Goal: Task Accomplishment & Management: Manage account settings

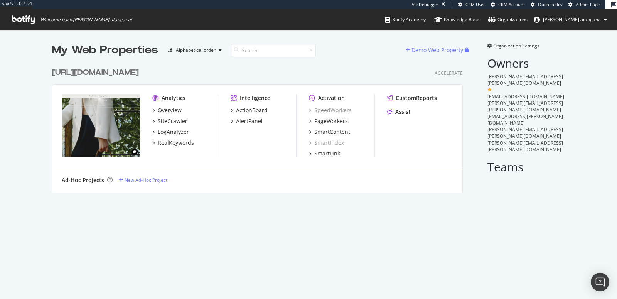
scroll to position [128, 410]
click at [504, 47] on span "Organization Settings" at bounding box center [516, 45] width 46 height 7
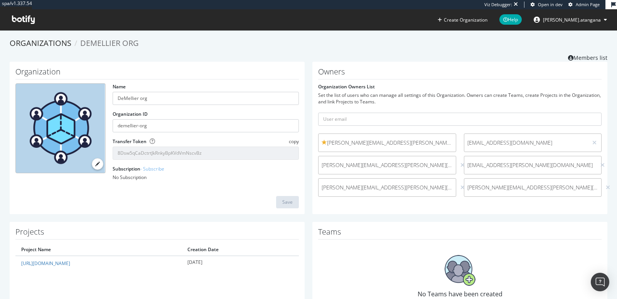
click at [427, 142] on span "matt.brown@demellierlondon.com" at bounding box center [387, 143] width 131 height 8
click at [570, 60] on link "Members list" at bounding box center [587, 57] width 39 height 10
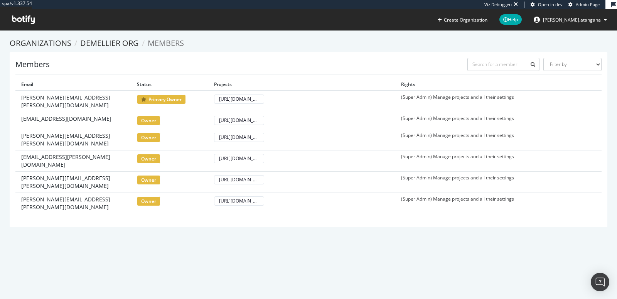
click at [580, 3] on span "Admin Page" at bounding box center [588, 5] width 24 height 6
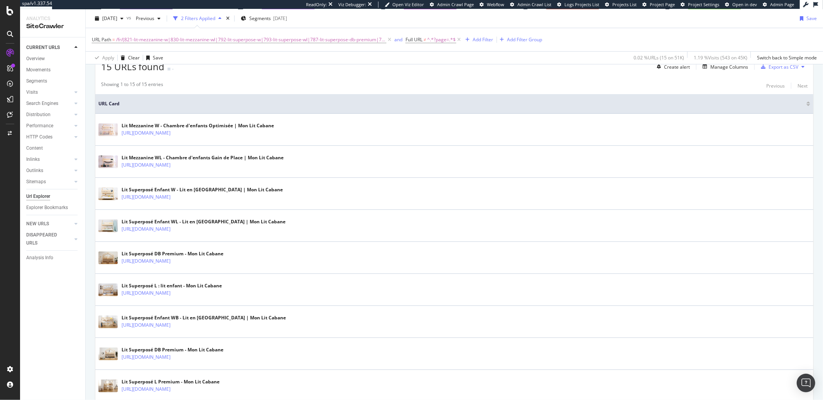
scroll to position [197, 0]
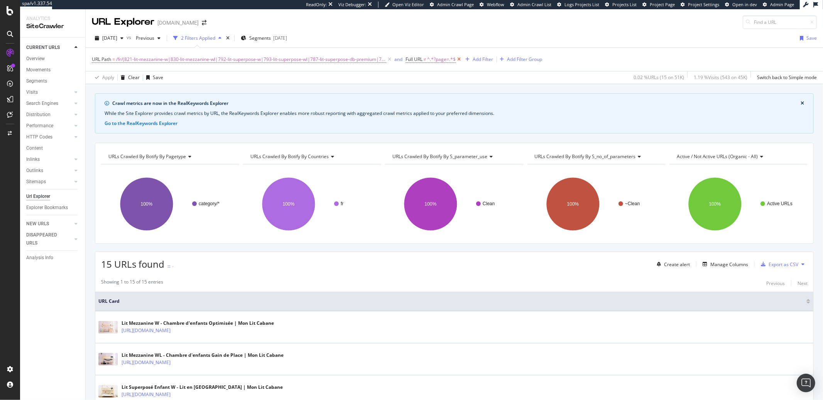
click at [456, 59] on icon at bounding box center [459, 60] width 7 height 8
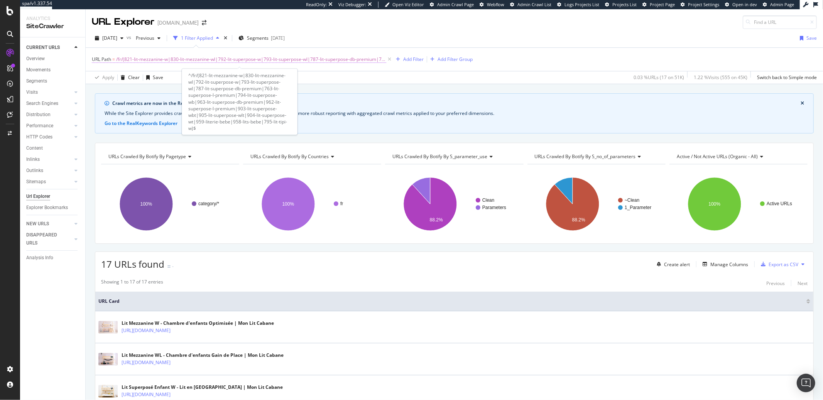
click at [336, 62] on span "/fr/(821-lit-mezzanine-w|830-lit-mezzanine-wl|792-lit-superpose-w|793-lit-super…" at bounding box center [251, 59] width 270 height 11
click at [333, 60] on span "/fr/(821-lit-mezzanine-w|830-lit-mezzanine-wl|792-lit-superpose-w|793-lit-super…" at bounding box center [251, 59] width 270 height 11
click at [213, 62] on span "/fr/(821-lit-mezzanine-w|830-lit-mezzanine-wl|792-lit-superpose-w|793-lit-super…" at bounding box center [251, 59] width 270 height 11
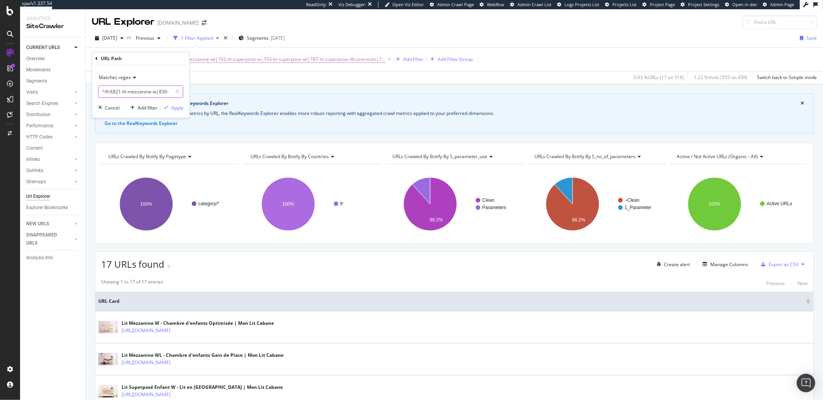
click at [135, 91] on input "^/fr/(821-lit-mezzanine-w|830-lit-mezzanine-wl|792-lit-superpose-w|793-lit-supe…" at bounding box center [135, 92] width 73 height 12
paste input "34-copenhague|935-maia|872-paris|104-riga|934-seoul|960-seoul-basic|811-stella|…"
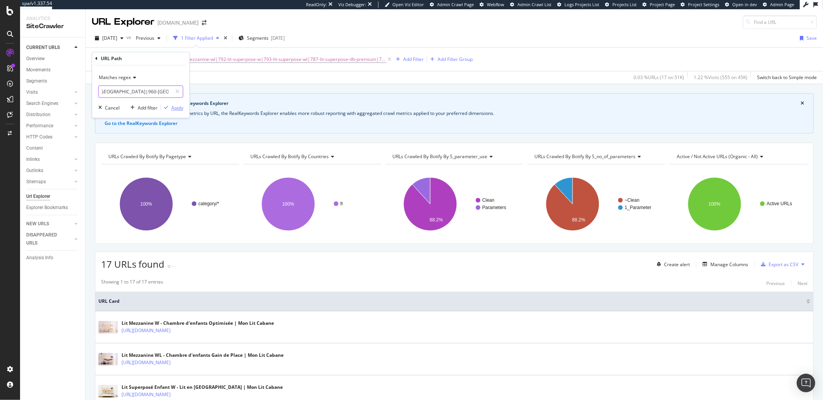
type input "^/fr/(834-copenhague|935-maia|872-paris|104-riga|934-seoul|960-seoul-basic|811-…"
click at [171, 108] on div "Apply" at bounding box center [177, 108] width 12 height 7
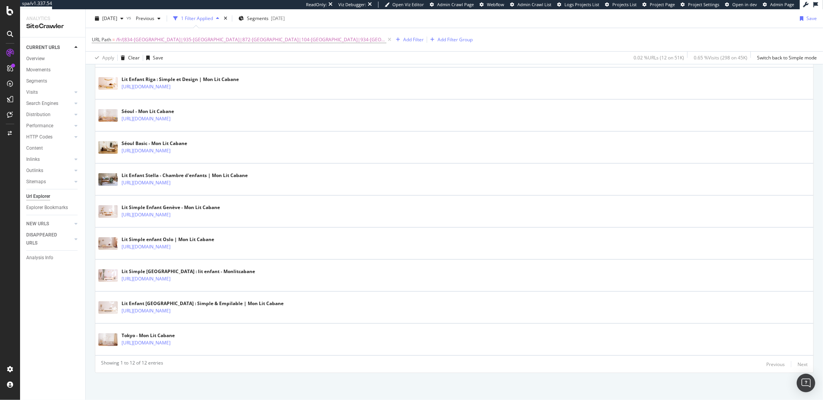
scroll to position [336, 0]
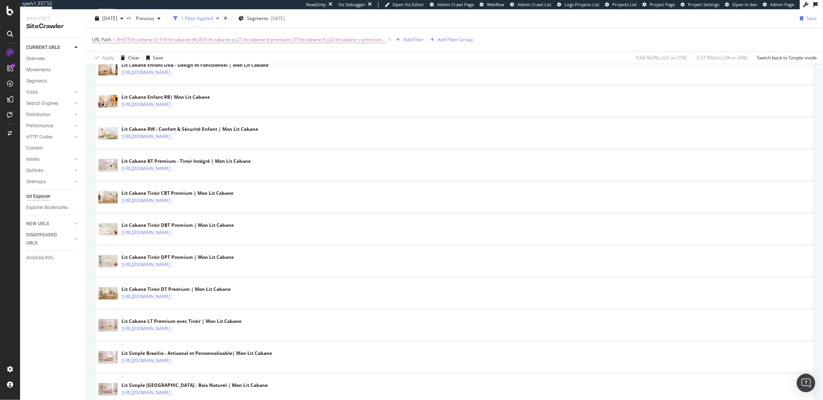
scroll to position [661, 0]
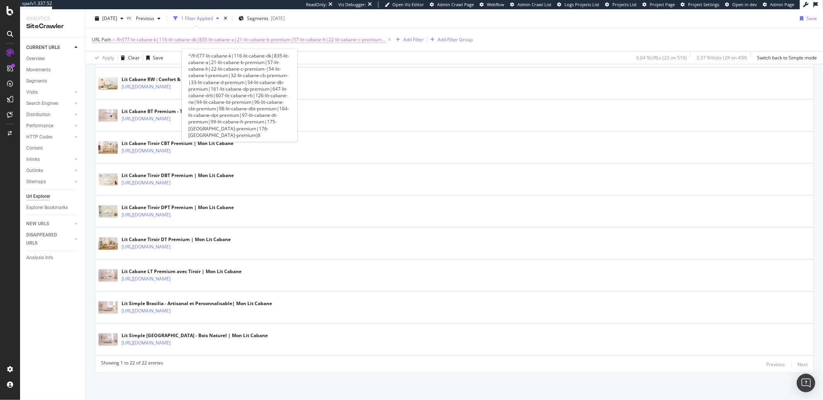
click at [221, 39] on span "/fr/(77-lit-cabane-k|116-lit-cabane-dk|835-lit-cabane-a|21-lit-cabane-b-premium…" at bounding box center [251, 39] width 270 height 11
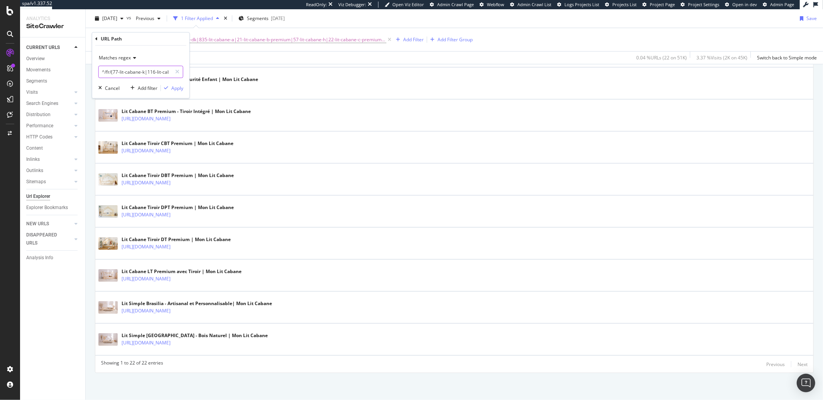
click at [153, 70] on input "^/fr/(77-lit-cabane-k|116-lit-cabane-dk|835-lit-cabane-a|21-lit-cabane-b-premiu…" at bounding box center [135, 72] width 73 height 12
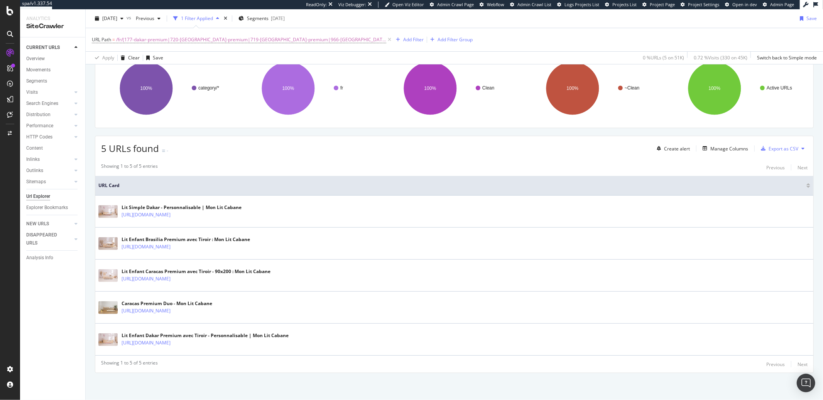
scroll to position [113, 0]
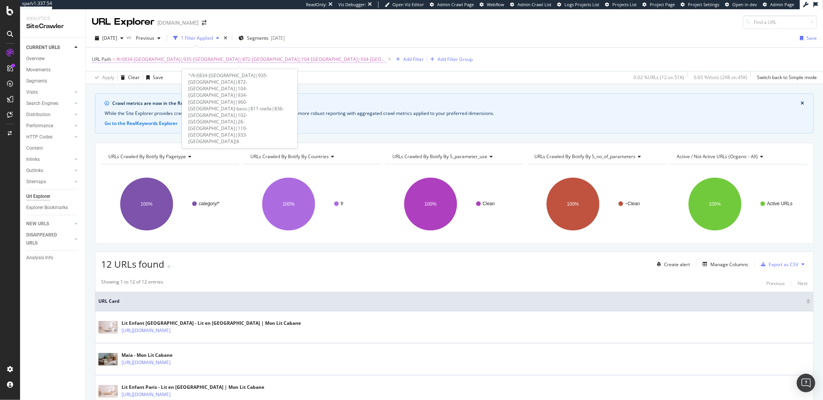
click at [247, 60] on span "/fr/(834-[GEOGRAPHIC_DATA]|935-[GEOGRAPHIC_DATA]|872-[GEOGRAPHIC_DATA]|104-[GEO…" at bounding box center [251, 59] width 270 height 11
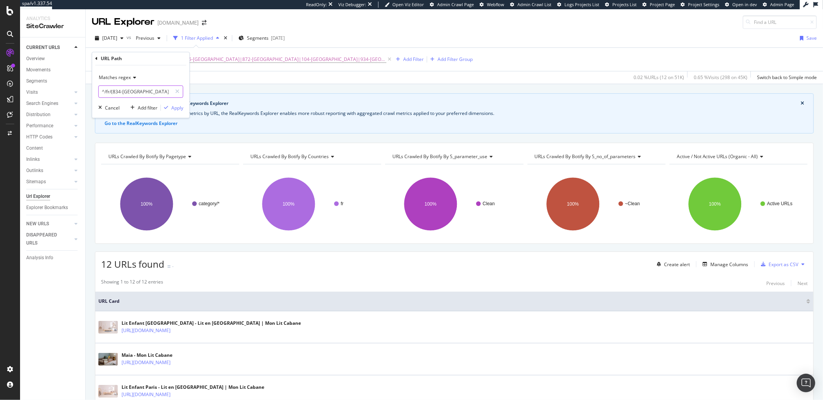
click at [150, 91] on input "^/fr/(834-[GEOGRAPHIC_DATA]|935-[GEOGRAPHIC_DATA]|872-[GEOGRAPHIC_DATA]|104-[GE…" at bounding box center [135, 92] width 73 height 12
click at [150, 91] on input "^/fr/(834-copenhague|935-maia|872-paris|104-riga|934-seoul|960-seoul-basic|811-…" at bounding box center [135, 92] width 73 height 12
paste input "961-tokyo-basic|"
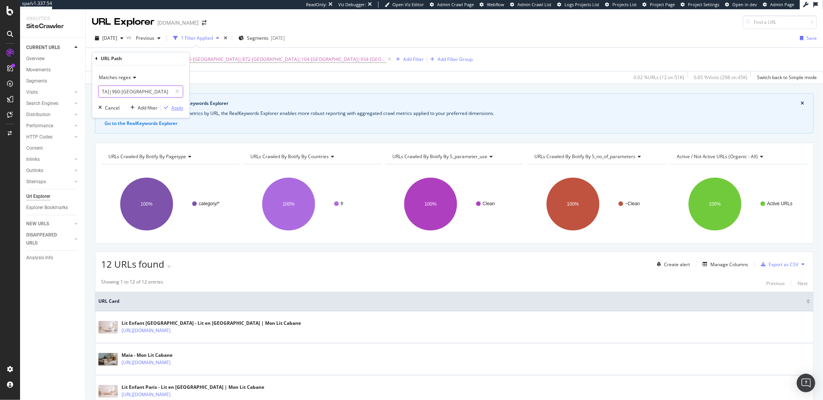
type input "^/fr/(834-copenhague|935-maia|872-paris|104-riga|934-seoul|960-seoul-basic|961-…"
click at [179, 105] on div "Apply" at bounding box center [177, 108] width 12 height 7
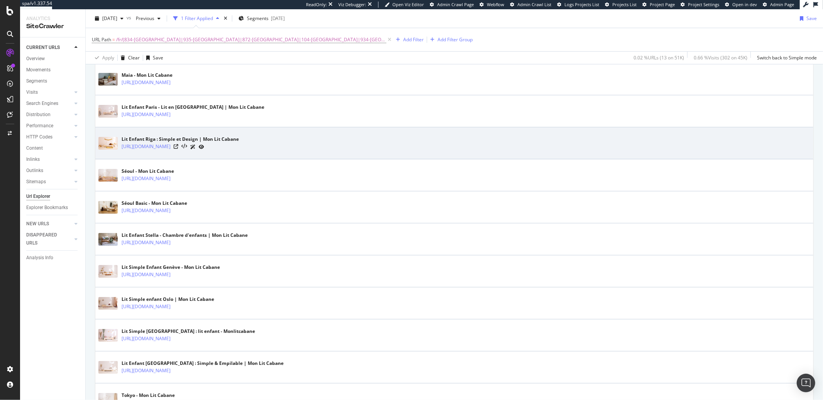
scroll to position [373, 0]
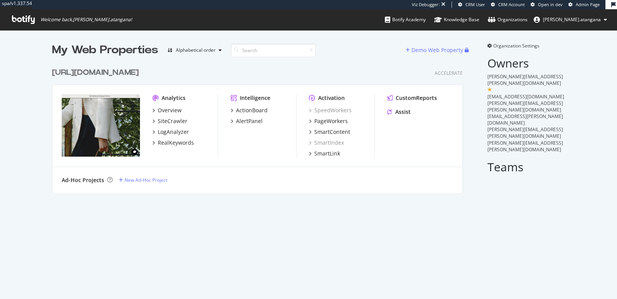
scroll to position [128, 410]
click at [177, 141] on div "RealKeywords" at bounding box center [176, 143] width 36 height 8
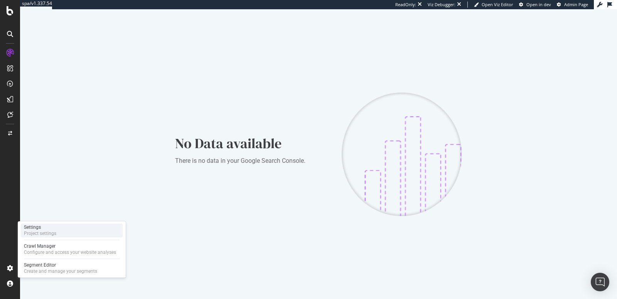
click at [62, 231] on div "Settings Project settings" at bounding box center [72, 230] width 102 height 14
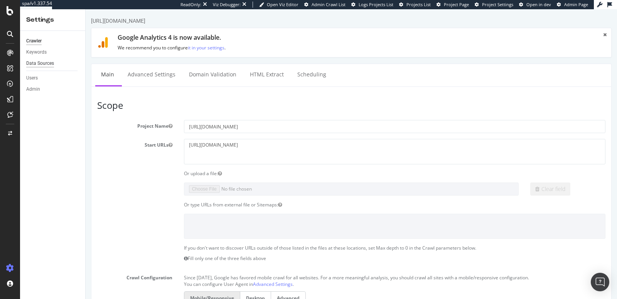
click at [37, 61] on div "Data Sources" at bounding box center [40, 63] width 28 height 8
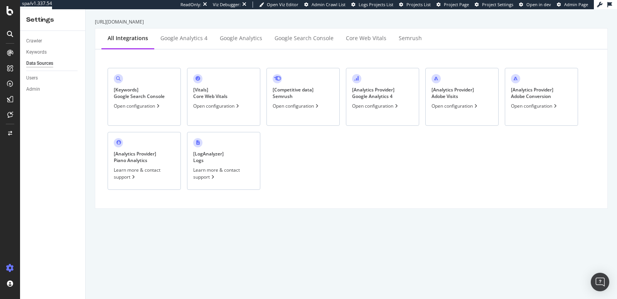
click at [148, 91] on div "[ Keywords ] Google Search Console" at bounding box center [139, 92] width 51 height 13
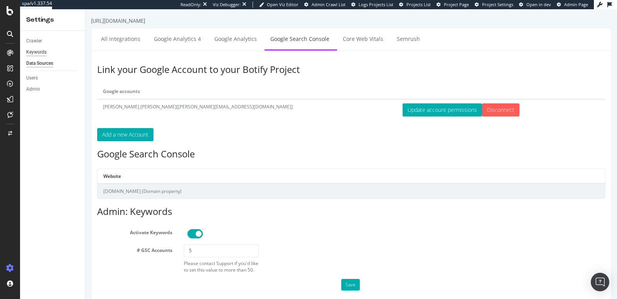
click at [46, 56] on div "Keywords" at bounding box center [36, 52] width 20 height 8
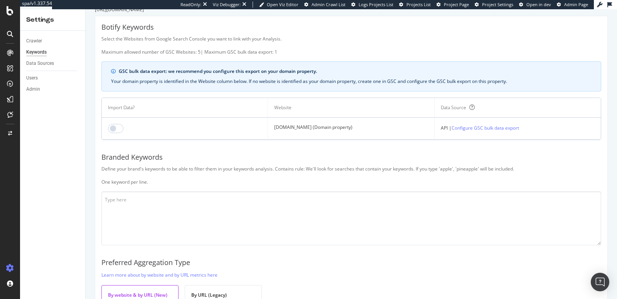
scroll to position [75, 0]
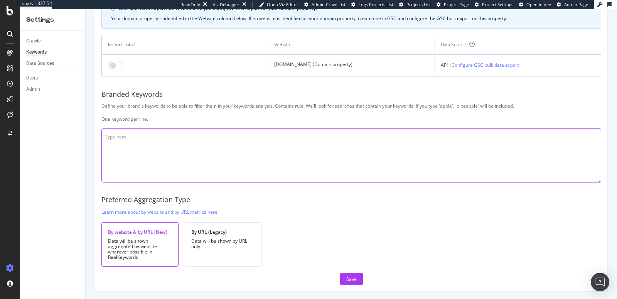
click at [128, 134] on textarea at bounding box center [351, 155] width 500 height 54
paste textarea "deme delmier delmellier dellemier delimer bag dellier delemier delamier de mell…"
type textarea "deme delmier delmellier dellemier delimer bag dellier delemier delamier de mell…"
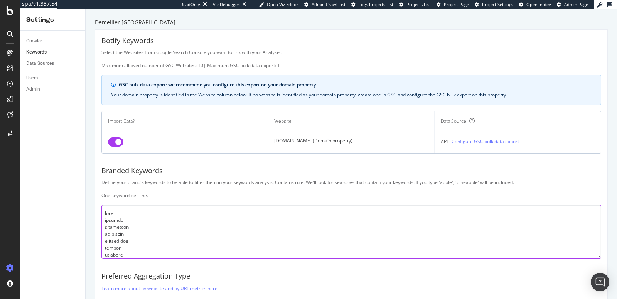
click at [173, 247] on textarea at bounding box center [351, 232] width 500 height 54
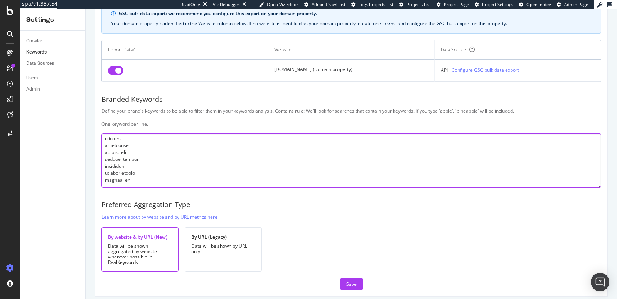
scroll to position [76, 0]
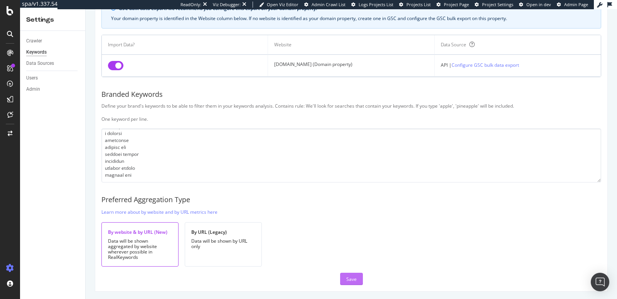
click at [341, 277] on button "Save" at bounding box center [351, 279] width 23 height 12
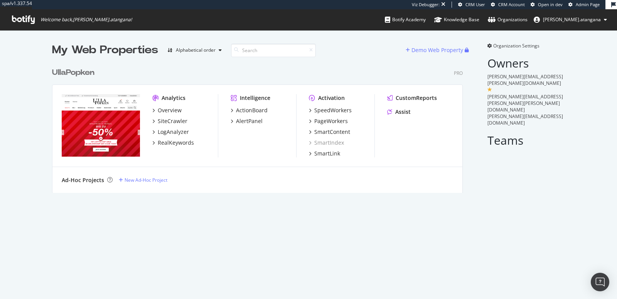
scroll to position [128, 410]
click at [172, 118] on div "SiteCrawler" at bounding box center [173, 121] width 30 height 8
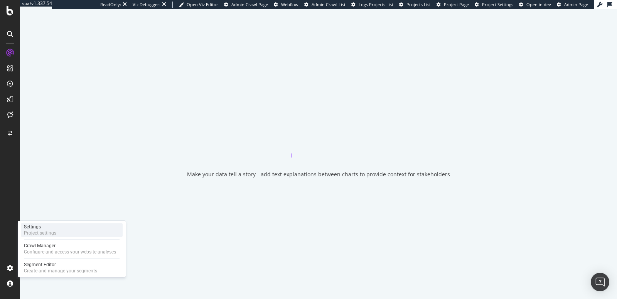
click at [35, 234] on div "Project settings" at bounding box center [40, 233] width 32 height 6
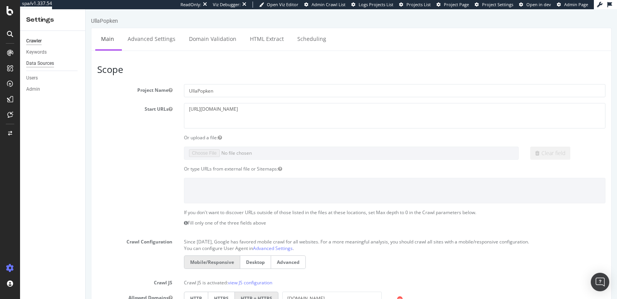
click at [32, 63] on div "Data Sources" at bounding box center [40, 63] width 28 height 8
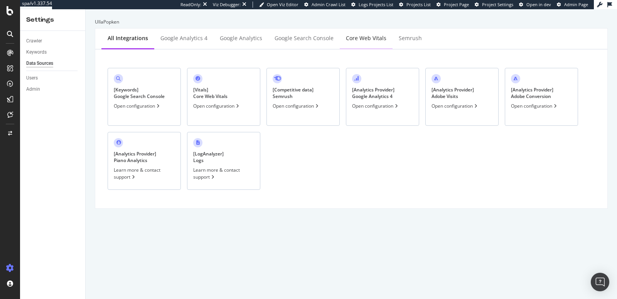
click at [346, 39] on div "Core Web Vitals" at bounding box center [366, 38] width 40 height 8
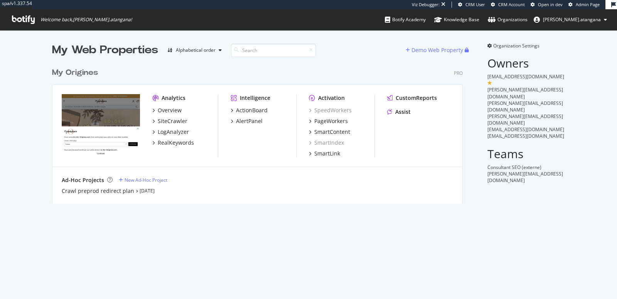
scroll to position [139, 410]
click at [162, 118] on div "SiteCrawler" at bounding box center [173, 121] width 30 height 8
